Goal: Transaction & Acquisition: Download file/media

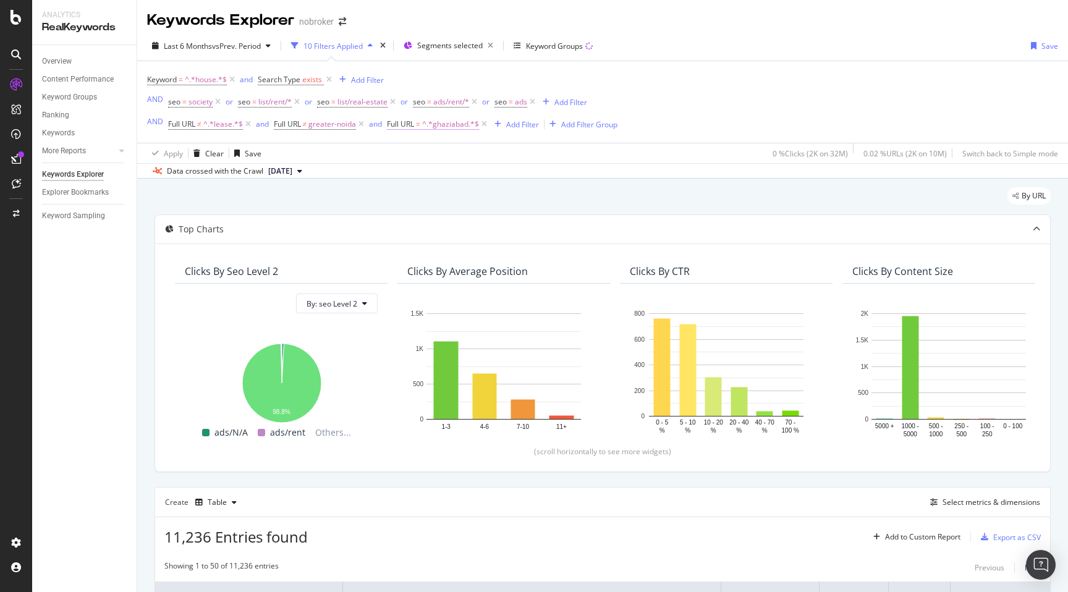
click at [445, 125] on span "^.*ghaziabad.*$" at bounding box center [450, 124] width 57 height 17
click at [448, 180] on input "[GEOGRAPHIC_DATA]" at bounding box center [457, 177] width 117 height 20
type input "gurgaon"
click at [527, 201] on div "Apply" at bounding box center [524, 202] width 19 height 11
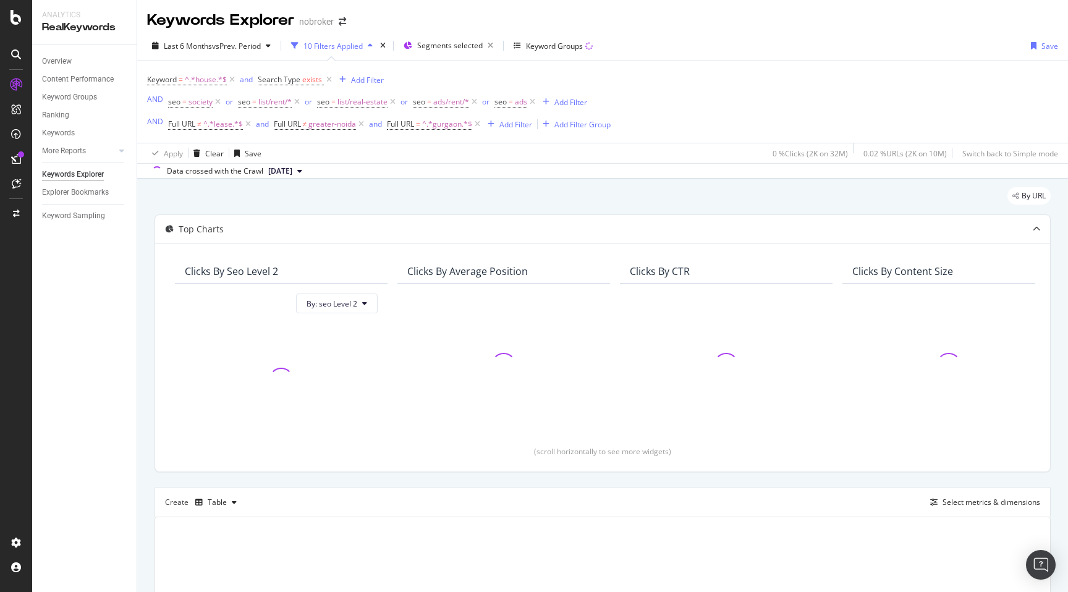
click at [605, 202] on div "By URL" at bounding box center [603, 200] width 896 height 27
click at [139, 368] on div "By URL Top Charts Clicks By seo Level 2 By: seo Level 2 Clicks By Average Posit…" at bounding box center [602, 462] width 931 height 567
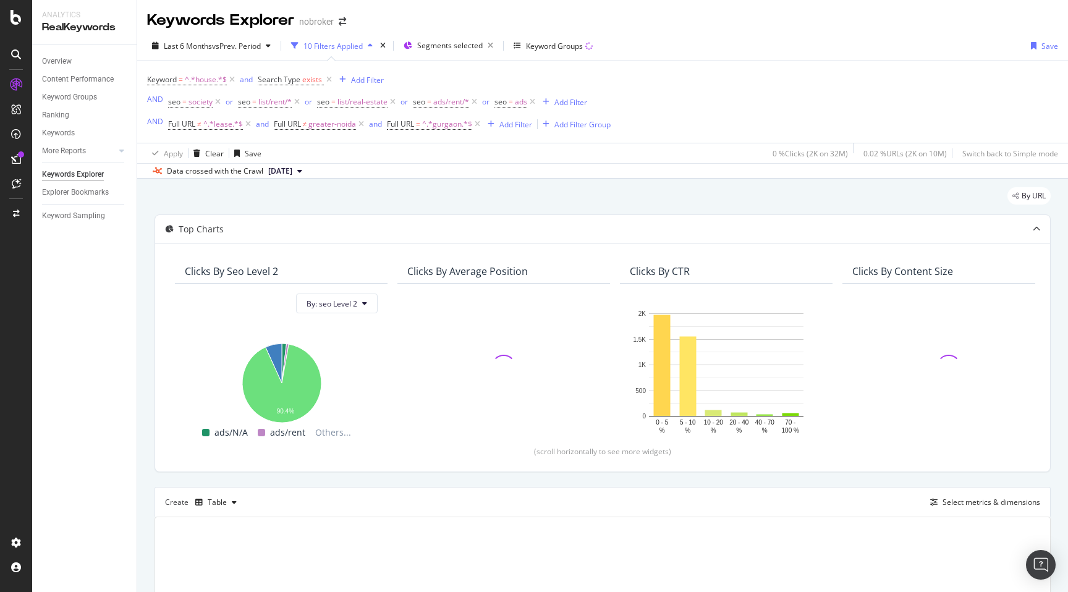
click at [145, 378] on div "By URL Top Charts Clicks By seo Level 2 By: seo Level 2 Hold CMD (⌘) while clic…" at bounding box center [602, 462] width 931 height 567
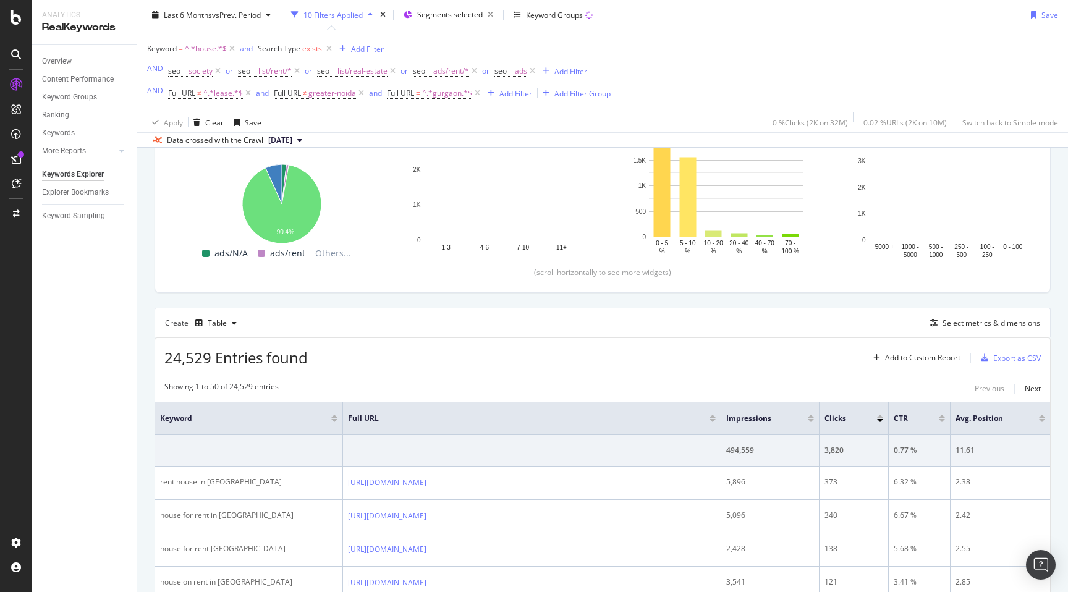
scroll to position [352, 0]
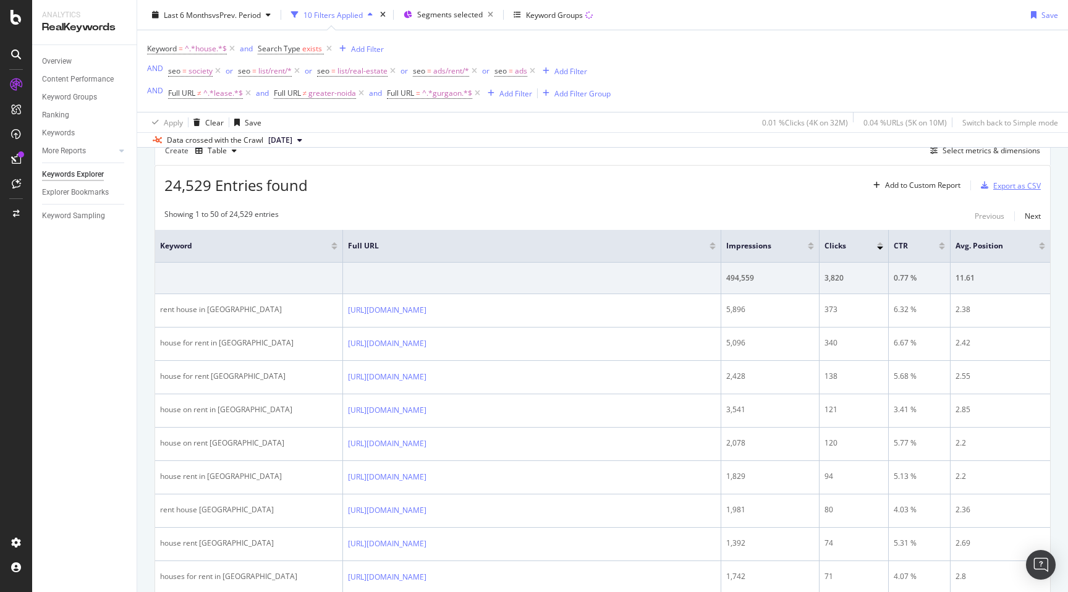
click at [1004, 182] on div "Export as CSV" at bounding box center [1017, 185] width 48 height 11
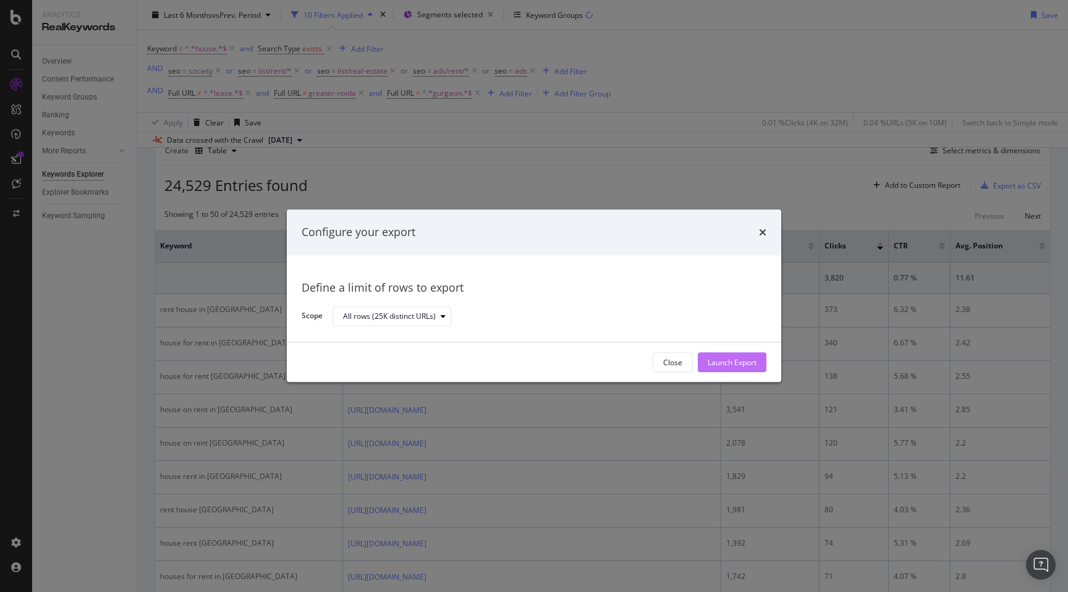
click at [719, 365] on div "Launch Export" at bounding box center [732, 362] width 49 height 11
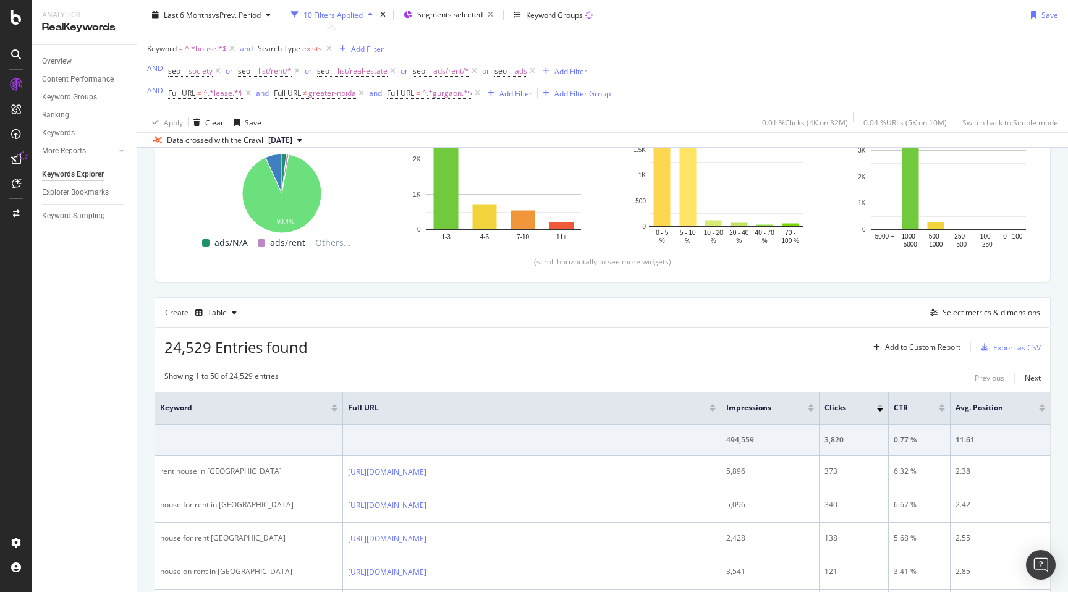
scroll to position [0, 0]
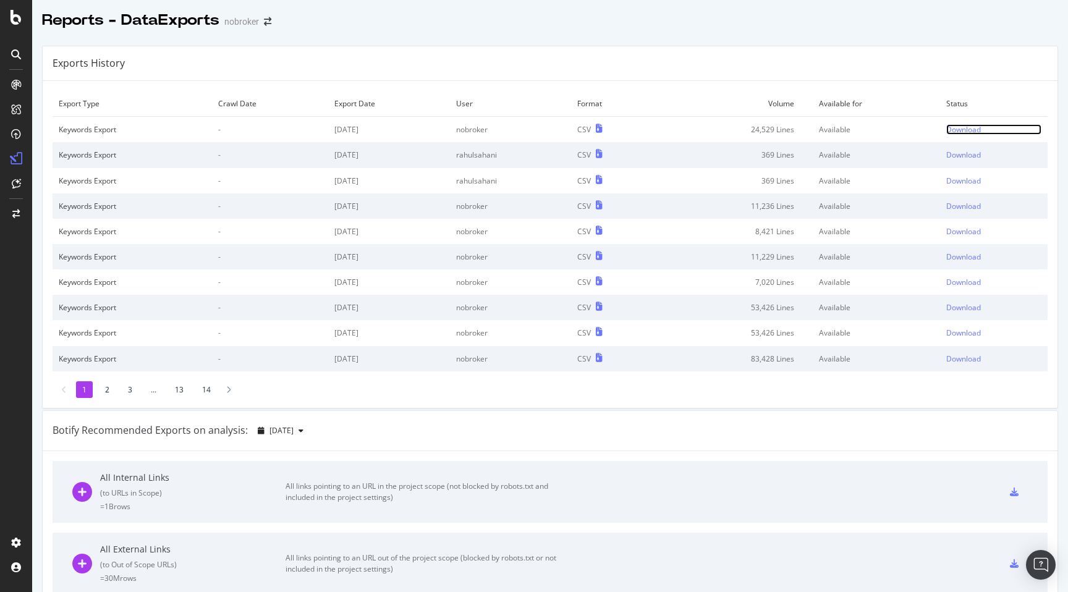
click at [964, 129] on div "Download" at bounding box center [963, 129] width 35 height 11
